Goal: Check status: Check status

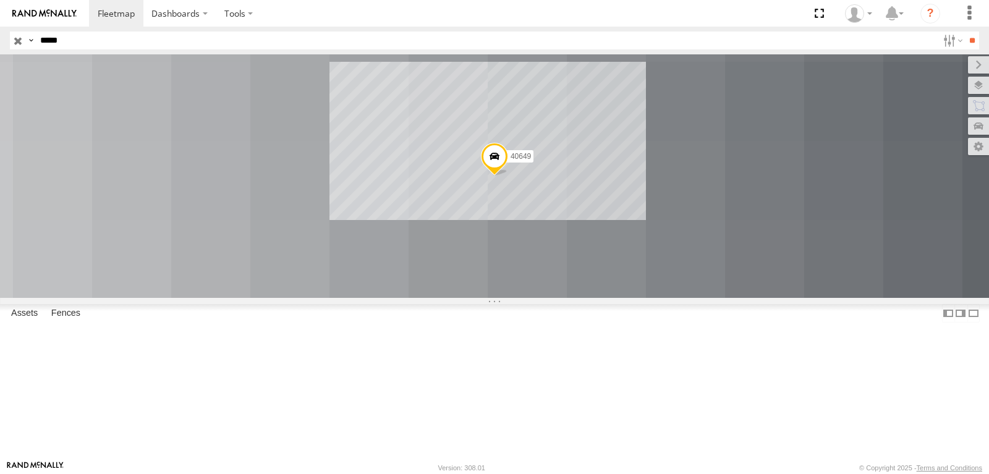
click at [35, 32] on input "*****" at bounding box center [486, 41] width 903 height 18
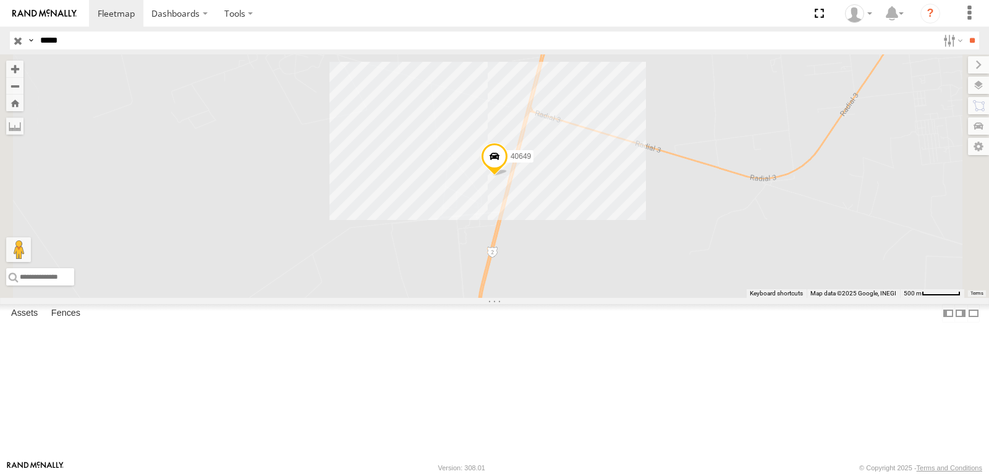
type input "*****"
click at [965, 32] on input "**" at bounding box center [972, 41] width 14 height 18
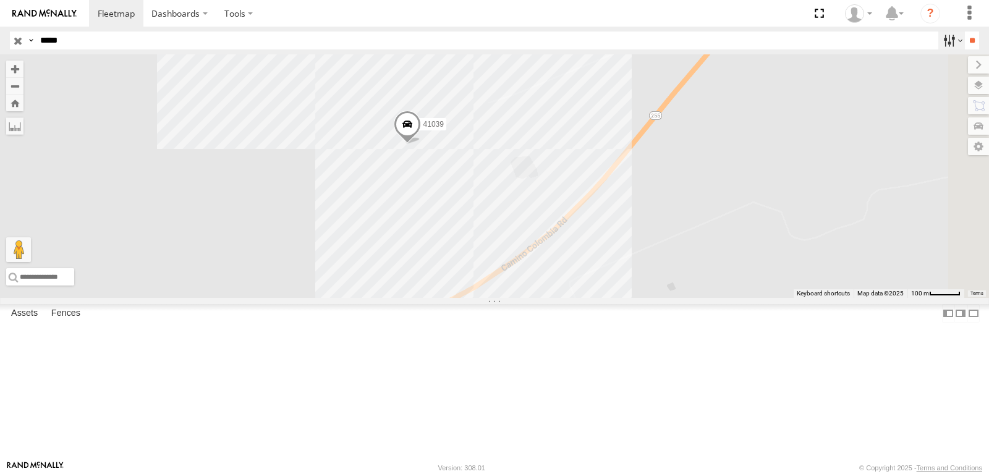
click at [949, 41] on label at bounding box center [952, 41] width 27 height 18
click at [719, 464] on footer "Rand McNally Version: 308.01 © Copyright 2025 - Terms and Conditions" at bounding box center [494, 468] width 989 height 14
click at [717, 461] on footer "Rand McNally Version: 308.01 © Copyright 2025 - Terms and Conditions" at bounding box center [494, 468] width 989 height 14
click at [63, 15] on link at bounding box center [44, 13] width 89 height 27
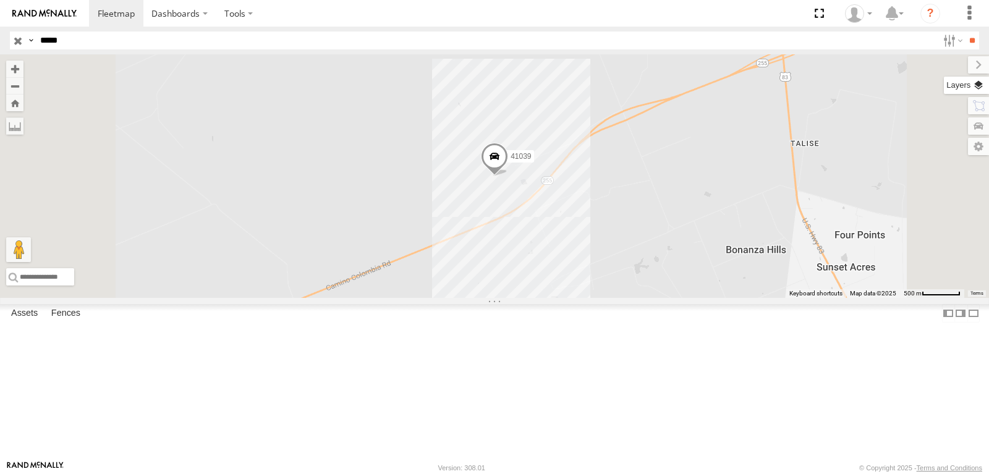
click at [978, 90] on label at bounding box center [966, 85] width 45 height 17
click at [0, 0] on span "Basemaps" at bounding box center [0, 0] width 0 height 0
click at [0, 0] on span "Satellite" at bounding box center [0, 0] width 0 height 0
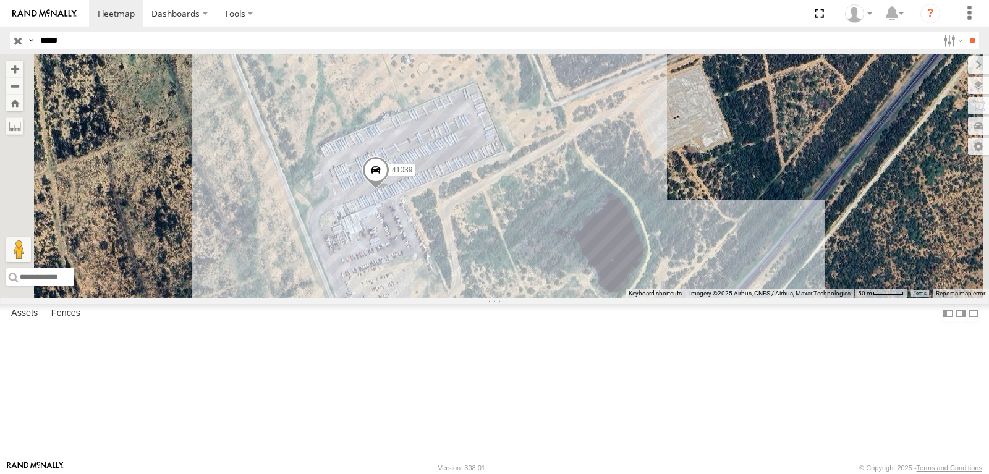
drag, startPoint x: 588, startPoint y: 161, endPoint x: 580, endPoint y: 199, distance: 38.4
click at [580, 199] on div "41039" at bounding box center [494, 176] width 989 height 244
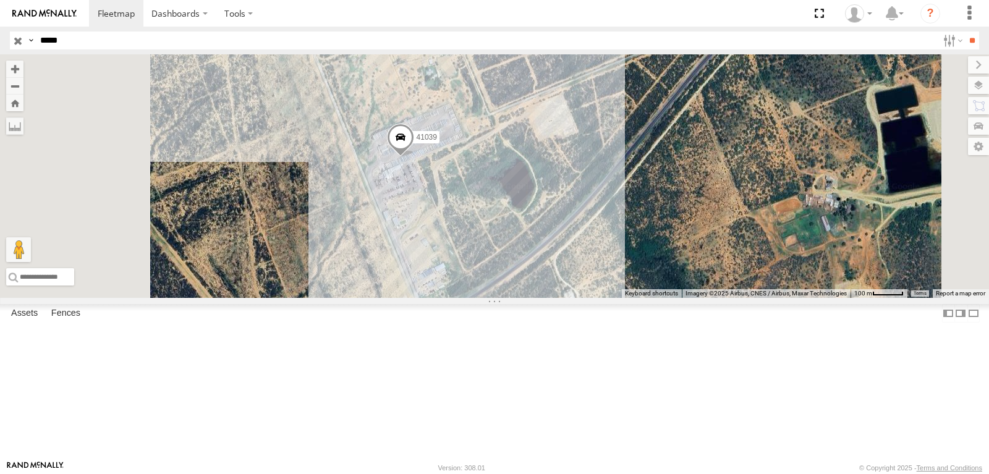
click at [588, 181] on div "41039" at bounding box center [494, 176] width 989 height 244
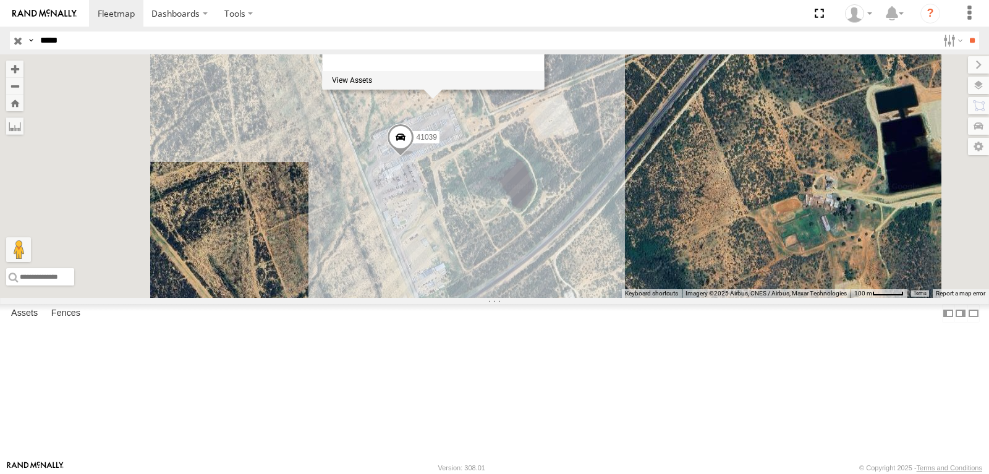
click at [414, 157] on span at bounding box center [400, 140] width 27 height 33
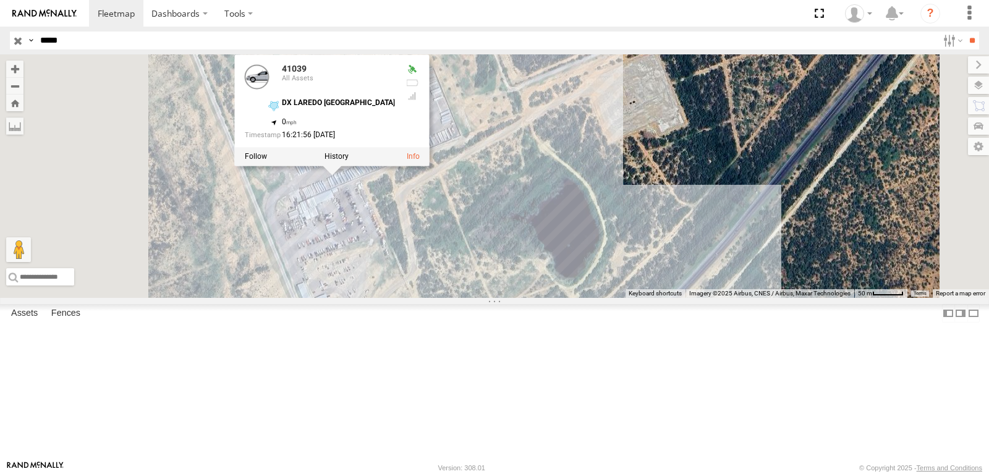
click at [620, 187] on div "41039 41039 All Assets DX LAREDO [GEOGRAPHIC_DATA] 27.80522 , -99.50548 0 16:21…" at bounding box center [494, 176] width 989 height 244
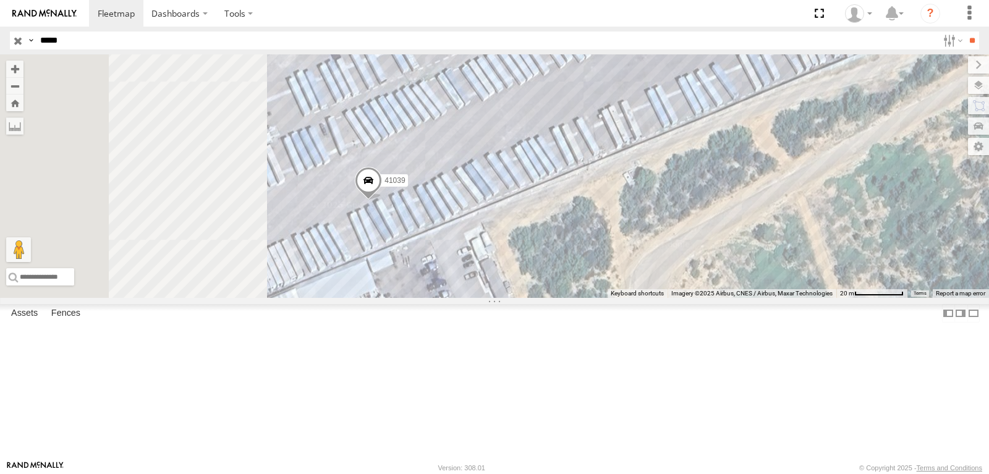
drag, startPoint x: 412, startPoint y: 259, endPoint x: 631, endPoint y: 173, distance: 236.0
click at [631, 176] on div "41039 DX [GEOGRAPHIC_DATA] [GEOGRAPHIC_DATA] 155" at bounding box center [494, 176] width 989 height 244
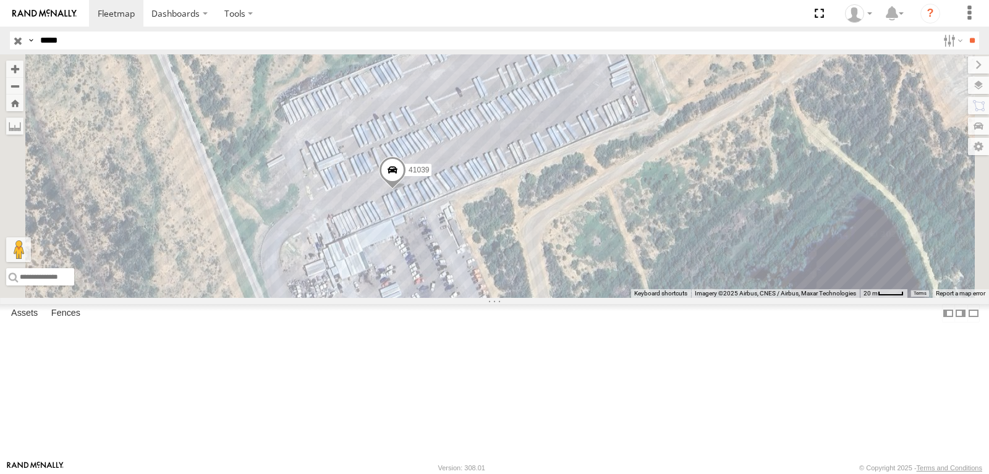
drag, startPoint x: 560, startPoint y: 123, endPoint x: 563, endPoint y: 166, distance: 43.4
click at [563, 166] on div "41039 DX [GEOGRAPHIC_DATA] [GEOGRAPHIC_DATA] 155" at bounding box center [494, 176] width 989 height 244
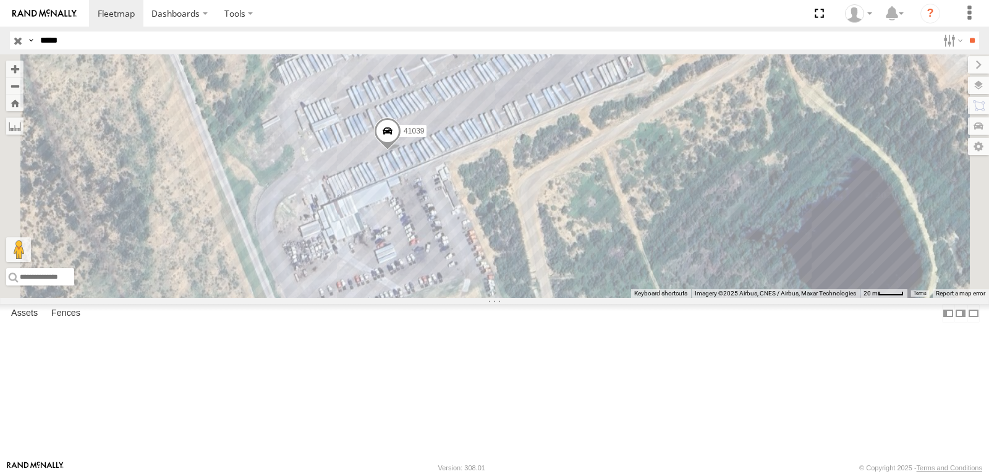
drag, startPoint x: 581, startPoint y: 213, endPoint x: 572, endPoint y: 160, distance: 53.3
click at [572, 160] on div "41039 DX [GEOGRAPHIC_DATA] [GEOGRAPHIC_DATA] 155" at bounding box center [494, 176] width 989 height 244
drag, startPoint x: 72, startPoint y: 38, endPoint x: 0, endPoint y: 17, distance: 74.6
click at [35, 32] on input "*****" at bounding box center [486, 41] width 903 height 18
type input "*****"
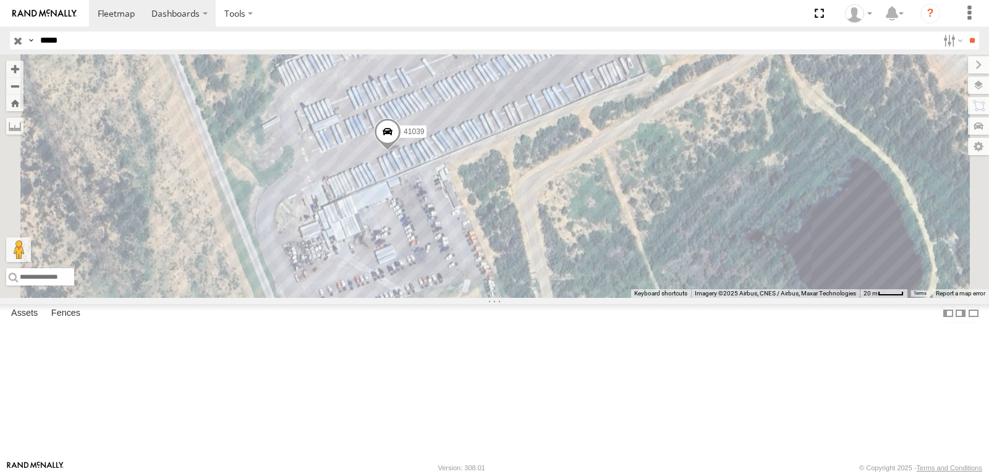
click at [965, 32] on input "**" at bounding box center [972, 41] width 14 height 18
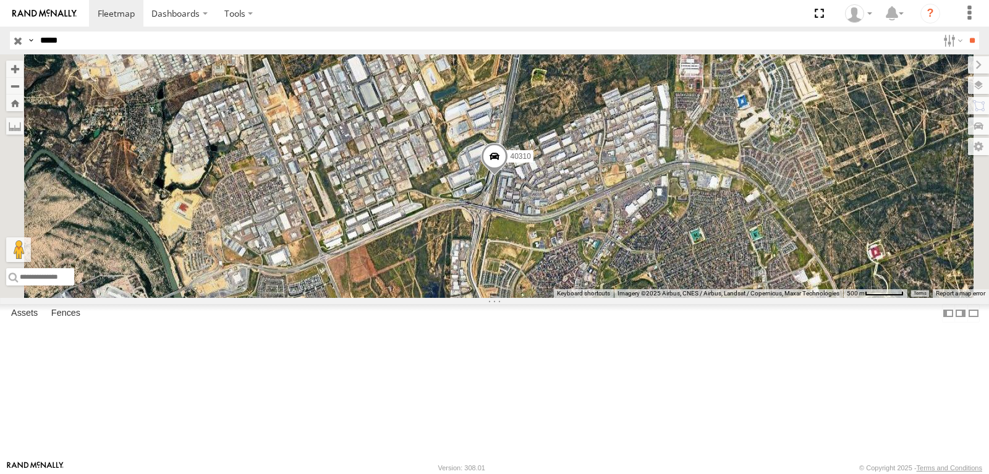
click at [0, 0] on span at bounding box center [0, 0] width 0 height 0
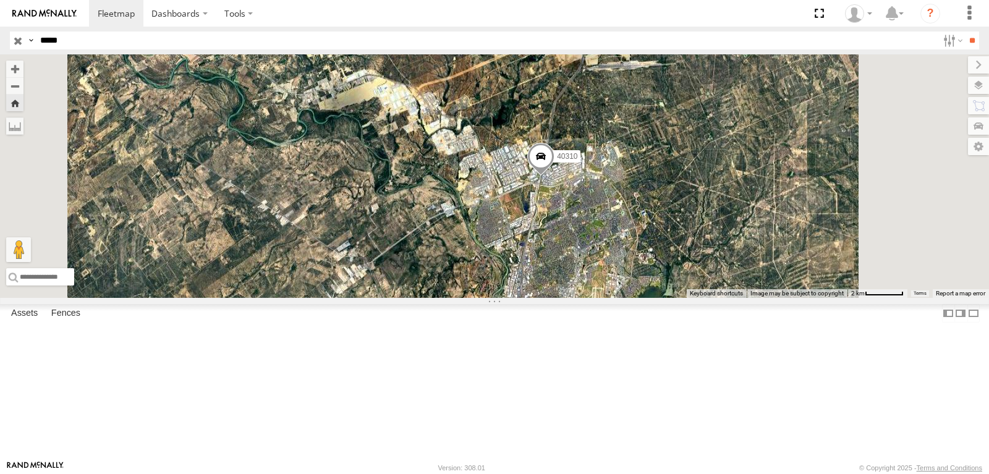
drag, startPoint x: 735, startPoint y: 292, endPoint x: 649, endPoint y: 291, distance: 86.0
click at [649, 291] on div "40310" at bounding box center [494, 176] width 989 height 244
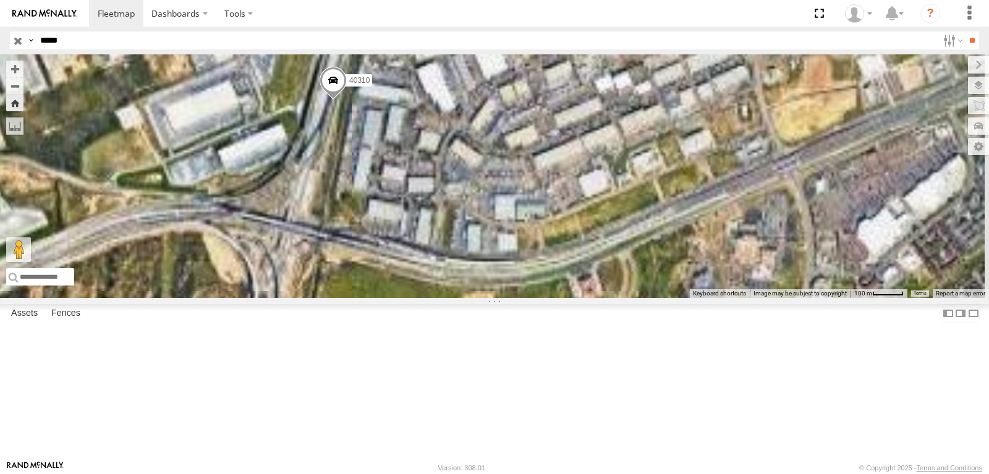
drag, startPoint x: 483, startPoint y: 211, endPoint x: 514, endPoint y: 241, distance: 42.9
click at [513, 242] on div "40310" at bounding box center [494, 176] width 989 height 244
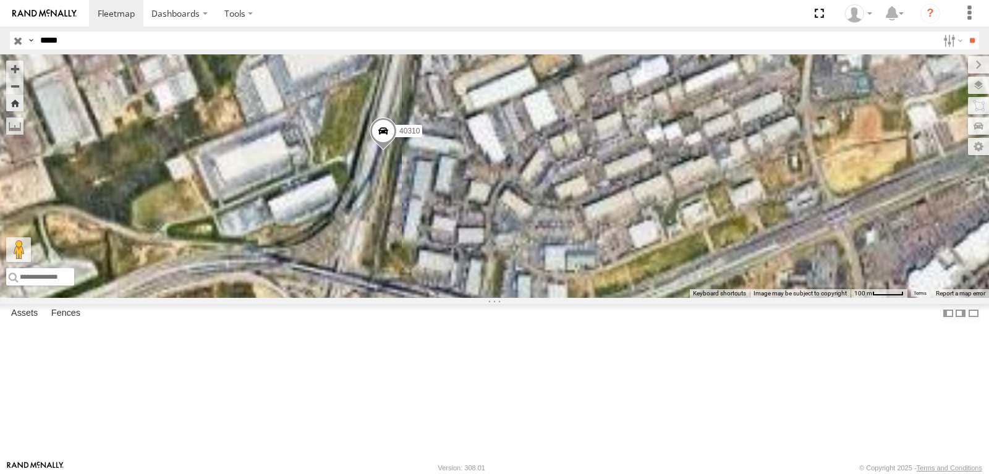
click at [397, 151] on span at bounding box center [383, 134] width 27 height 33
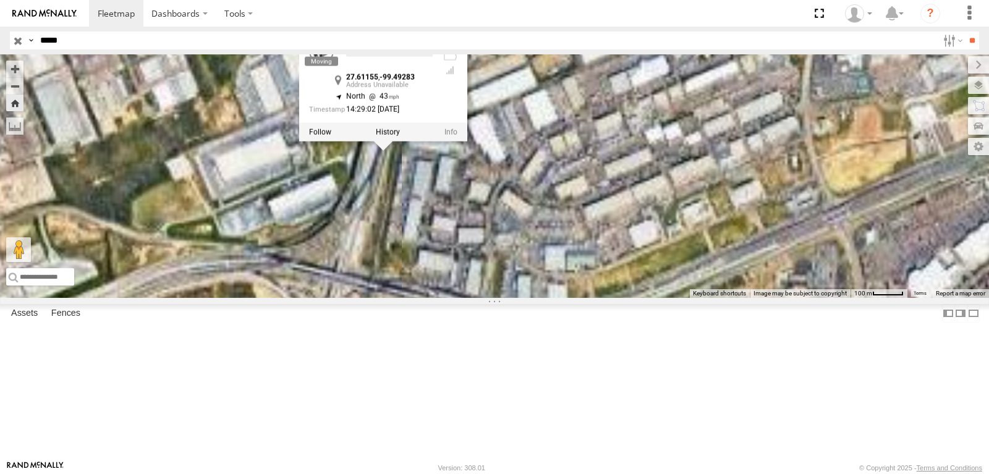
click at [630, 289] on div "40310 40310 27.61155 , -99.49283 North 43 14:29:02 [DATE]" at bounding box center [494, 176] width 989 height 244
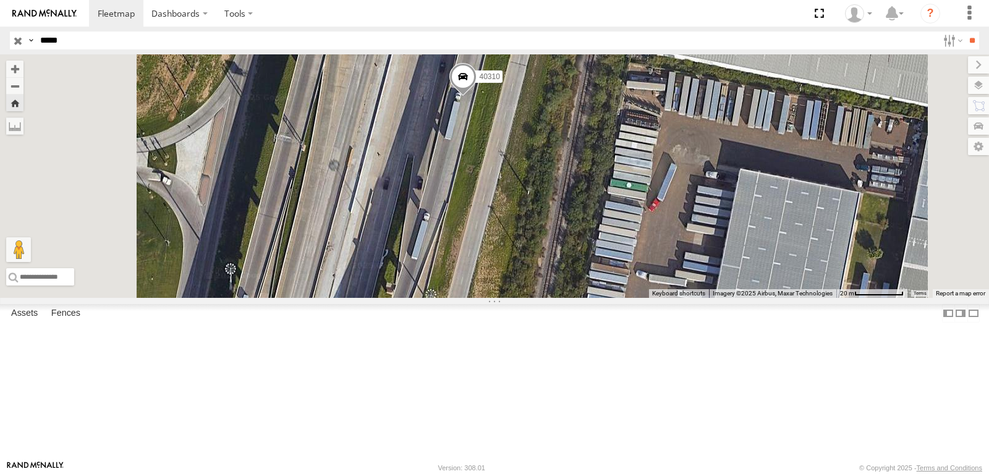
drag, startPoint x: 605, startPoint y: 192, endPoint x: 605, endPoint y: 236, distance: 43.9
click at [605, 236] on div "40310" at bounding box center [494, 176] width 989 height 244
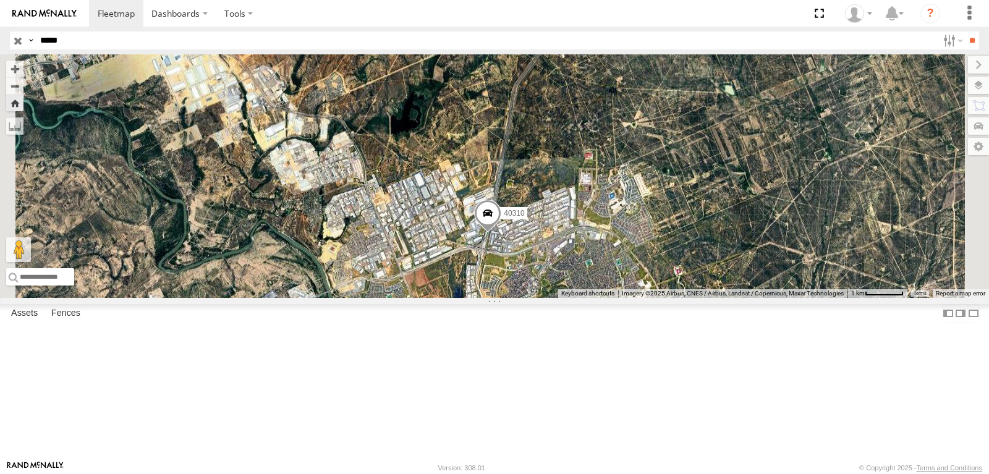
click at [0, 0] on span "Roadmap" at bounding box center [0, 0] width 0 height 0
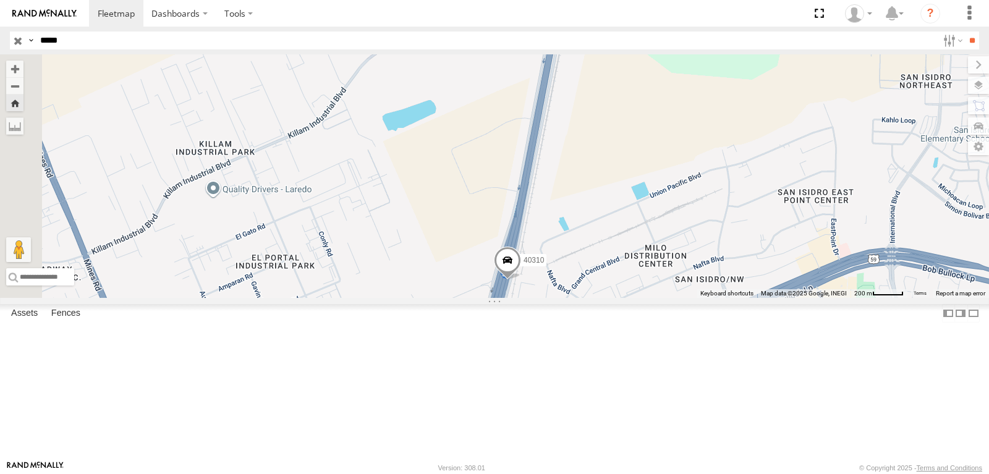
click at [703, 278] on div "40310" at bounding box center [494, 176] width 989 height 244
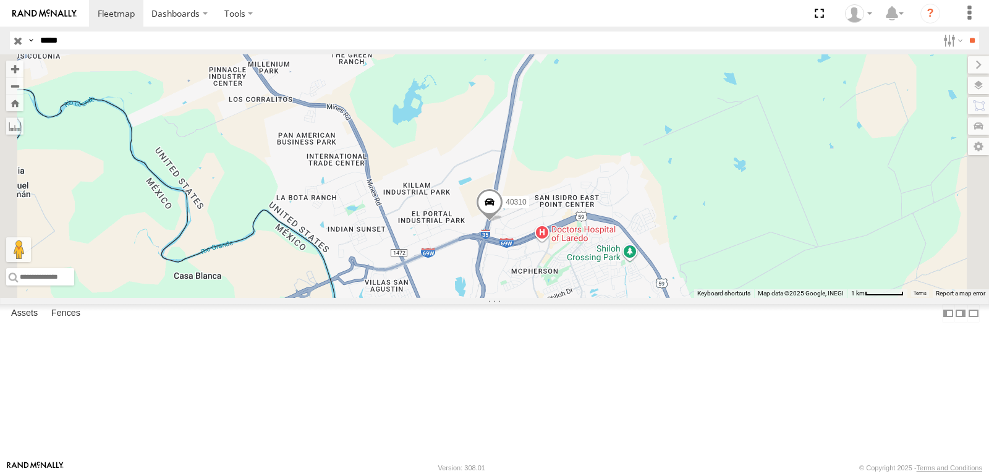
drag, startPoint x: 640, startPoint y: 369, endPoint x: 633, endPoint y: 281, distance: 87.5
click at [633, 281] on div "40310" at bounding box center [494, 176] width 989 height 244
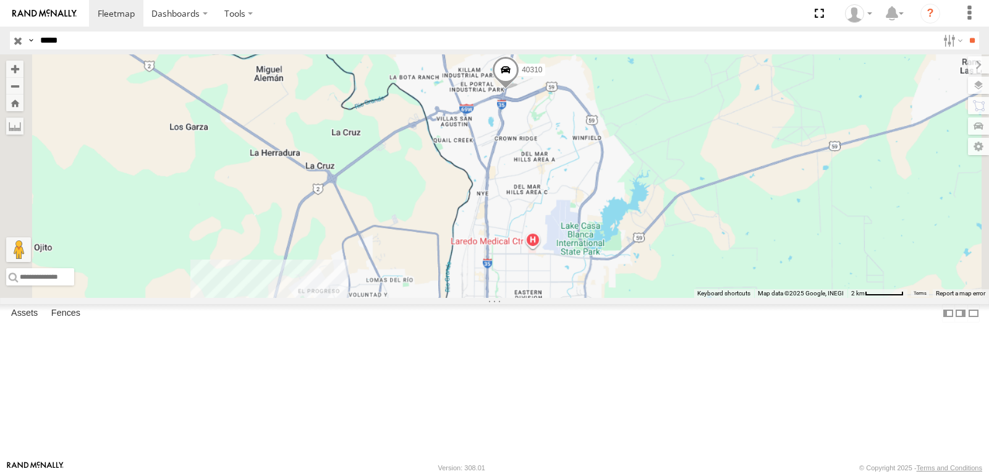
drag, startPoint x: 603, startPoint y: 139, endPoint x: 603, endPoint y: 168, distance: 29.7
click at [603, 168] on div "40310" at bounding box center [494, 176] width 989 height 244
